Goal: Entertainment & Leisure: Consume media (video, audio)

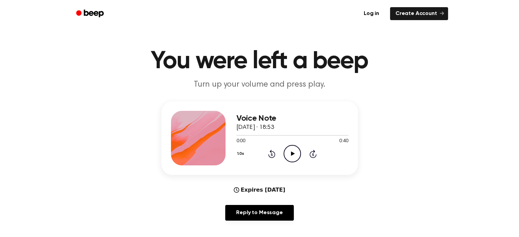
scroll to position [5, 0]
click at [288, 150] on icon "Play Audio" at bounding box center [292, 153] width 17 height 17
click at [293, 150] on icon "Pause Audio" at bounding box center [292, 153] width 17 height 17
click at [292, 157] on icon "Play Audio" at bounding box center [292, 153] width 17 height 17
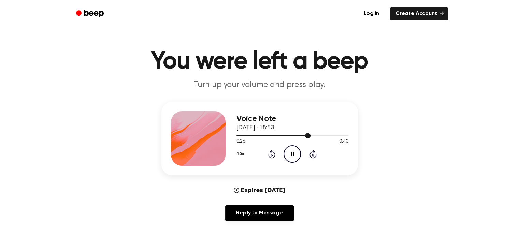
click at [298, 136] on div at bounding box center [274, 136] width 74 height 1
click at [285, 135] on div at bounding box center [293, 135] width 112 height 5
click at [295, 157] on icon "Play Audio" at bounding box center [292, 153] width 17 height 17
click at [290, 161] on icon "Play Audio" at bounding box center [292, 153] width 17 height 17
click at [272, 133] on div at bounding box center [293, 135] width 112 height 5
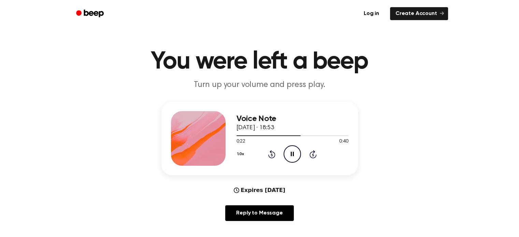
click at [296, 150] on icon "Pause Audio" at bounding box center [292, 153] width 17 height 17
click at [292, 152] on icon "Play Audio" at bounding box center [292, 153] width 17 height 17
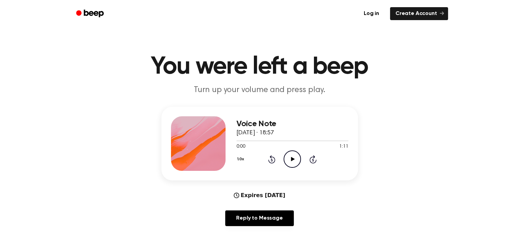
click at [289, 158] on icon "Play Audio" at bounding box center [292, 159] width 17 height 17
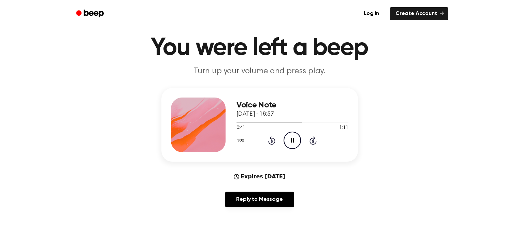
click at [293, 140] on icon at bounding box center [292, 140] width 3 height 4
click at [265, 123] on div at bounding box center [293, 121] width 112 height 5
click at [291, 137] on icon "Play Audio" at bounding box center [292, 140] width 17 height 17
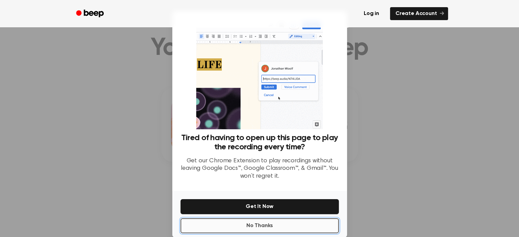
click at [292, 232] on button "No Thanks" at bounding box center [260, 225] width 158 height 15
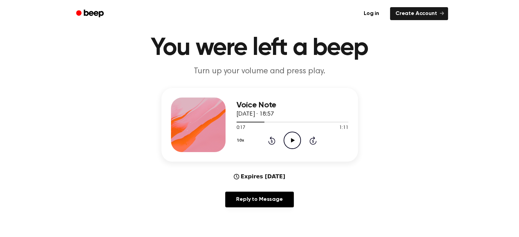
click at [293, 142] on icon "Play Audio" at bounding box center [292, 140] width 17 height 17
click at [297, 142] on icon "Pause Audio" at bounding box center [292, 140] width 17 height 17
